Goal: Information Seeking & Learning: Learn about a topic

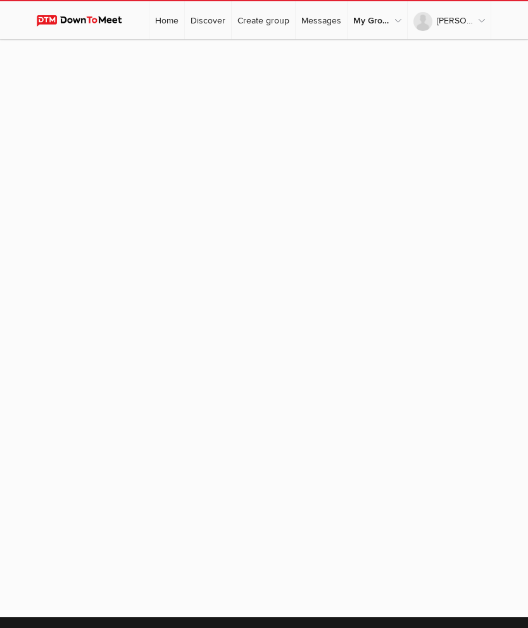
scroll to position [141, 0]
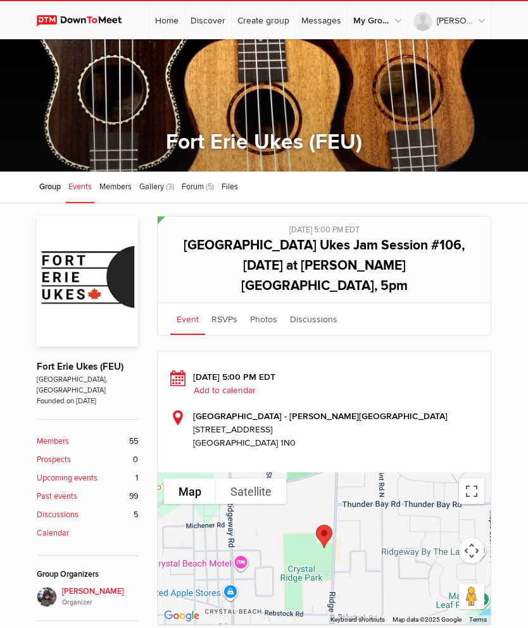
scroll to position [76, 0]
